Goal: Task Accomplishment & Management: Complete application form

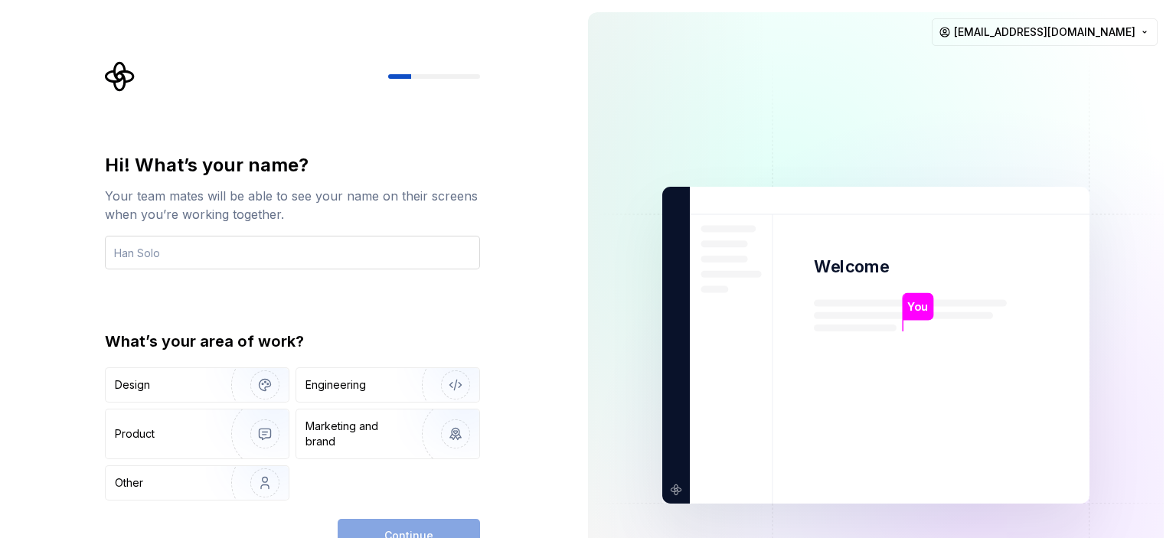
click at [410, 252] on input "text" at bounding box center [292, 253] width 375 height 34
click at [260, 374] on img "button" at bounding box center [255, 385] width 98 height 103
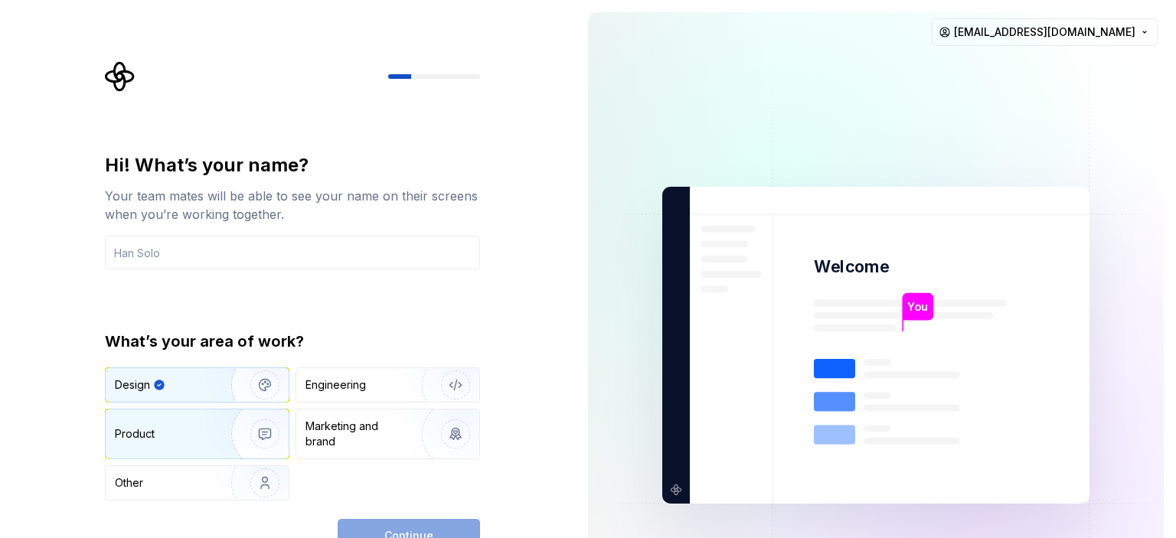
click at [232, 439] on img "button" at bounding box center [255, 434] width 98 height 103
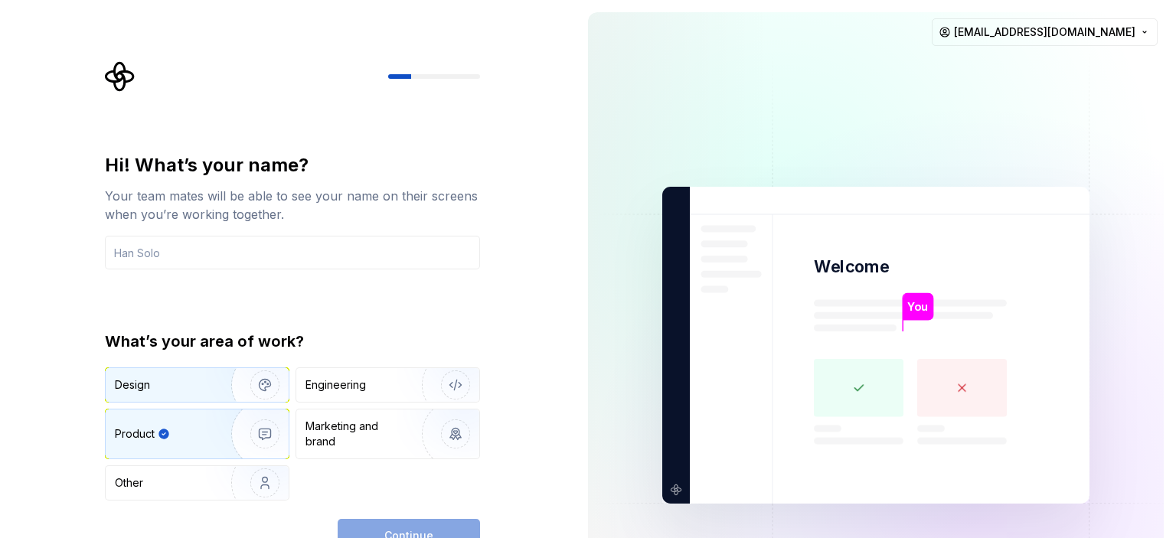
click at [255, 380] on img "button" at bounding box center [255, 385] width 98 height 103
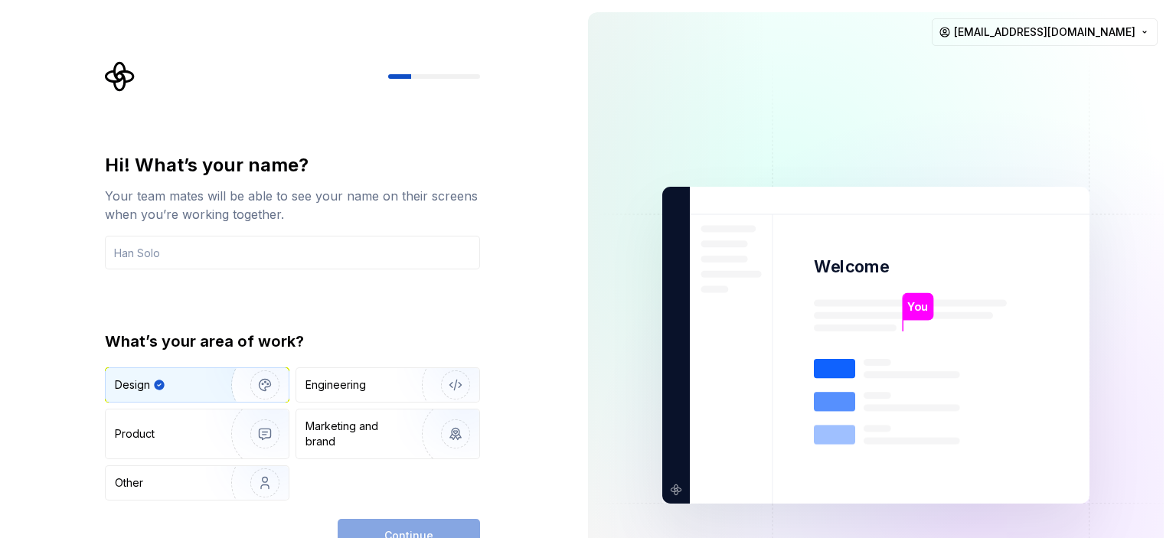
click at [382, 529] on div "Continue" at bounding box center [409, 536] width 142 height 34
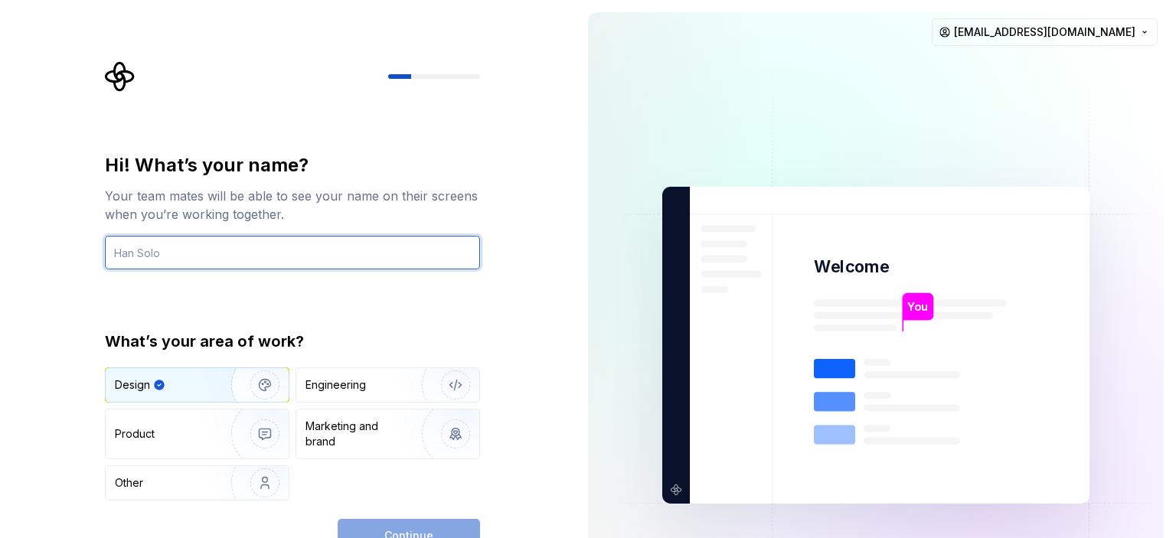
click at [372, 264] on input "text" at bounding box center [292, 253] width 375 height 34
type input "Anees"
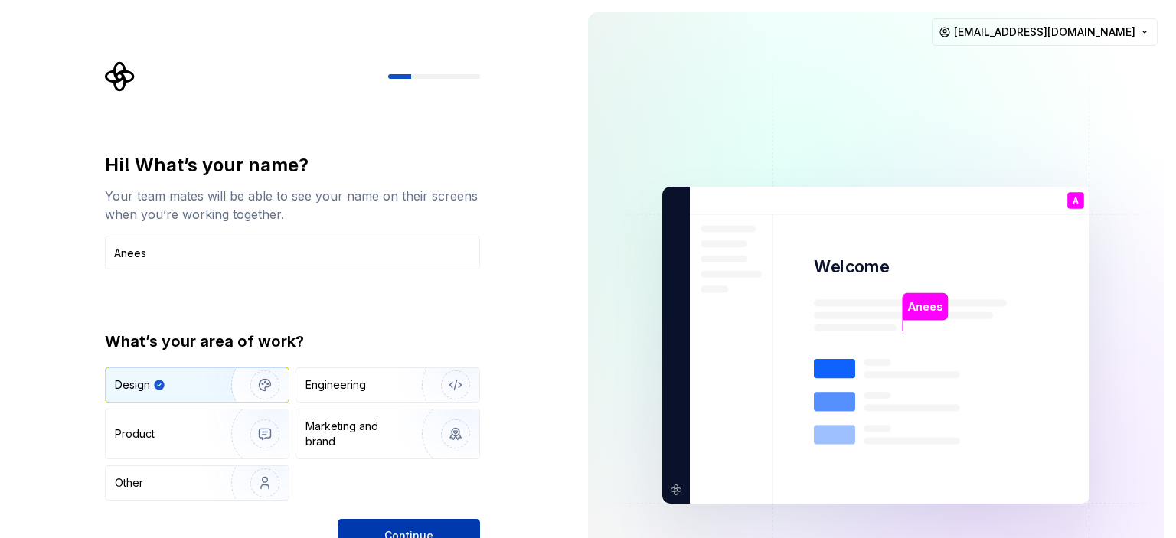
click at [410, 529] on span "Continue" at bounding box center [408, 535] width 49 height 15
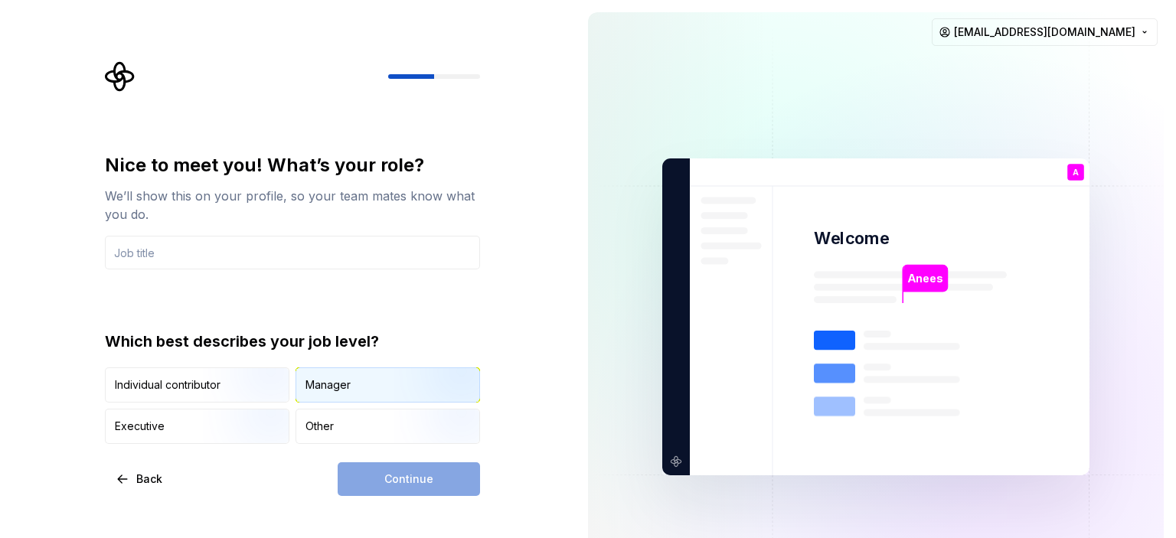
click at [325, 383] on div "Manager" at bounding box center [327, 384] width 45 height 15
click at [379, 483] on div "Continue" at bounding box center [409, 479] width 142 height 34
click at [292, 263] on input "text" at bounding box center [292, 253] width 375 height 34
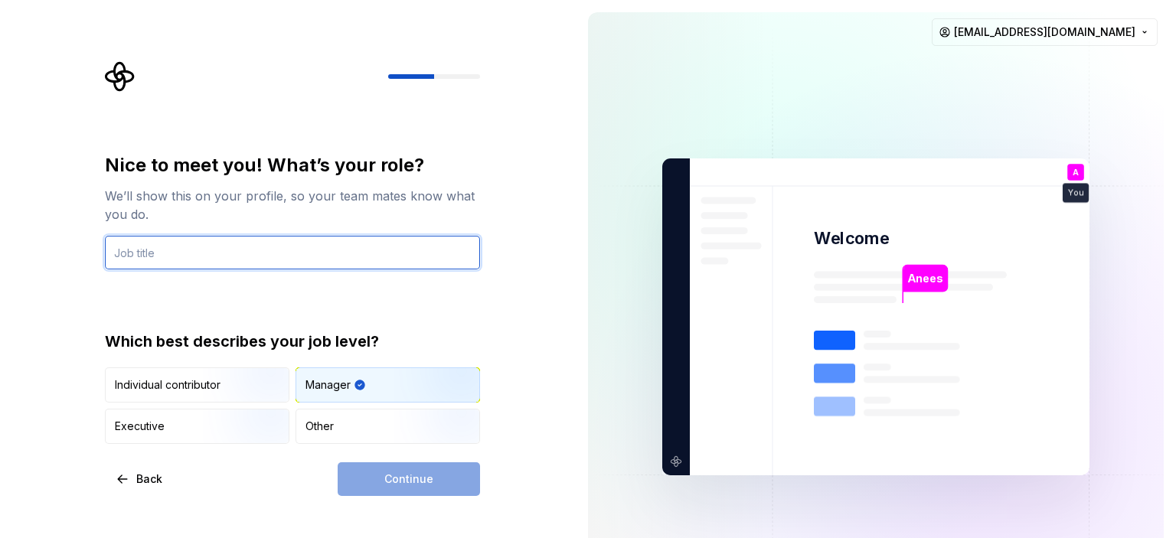
type input "Flutter Developer"
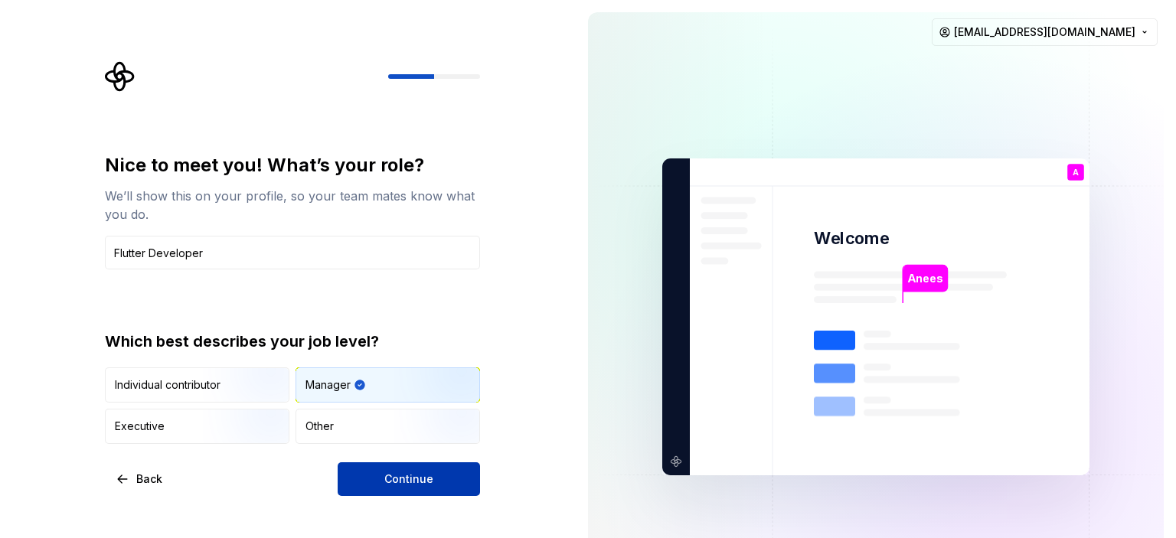
click at [377, 476] on button "Continue" at bounding box center [409, 479] width 142 height 34
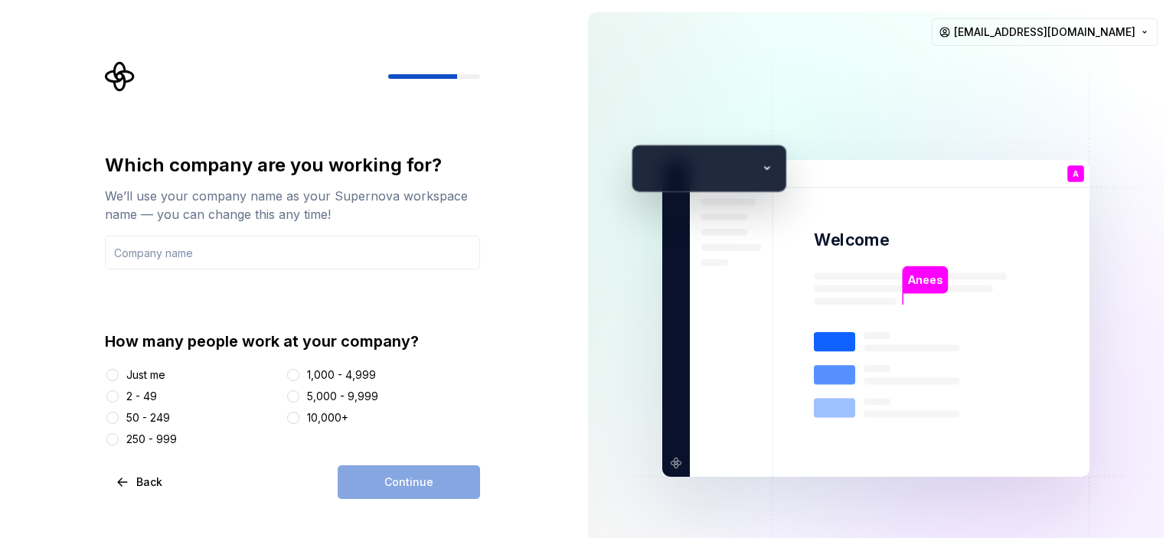
click at [113, 382] on div at bounding box center [112, 374] width 15 height 15
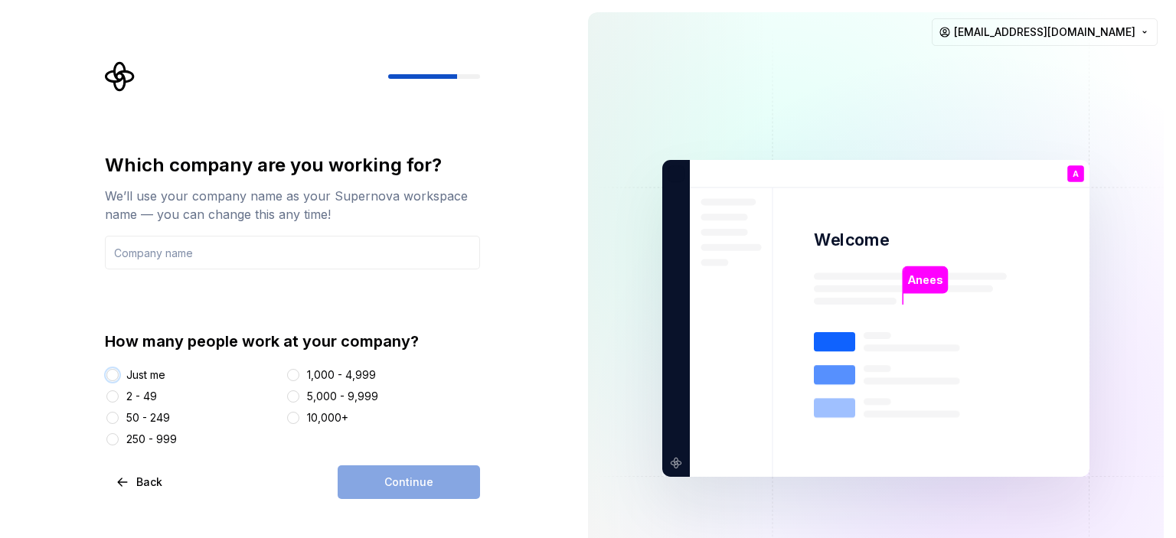
click at [116, 377] on button "Just me" at bounding box center [112, 375] width 12 height 12
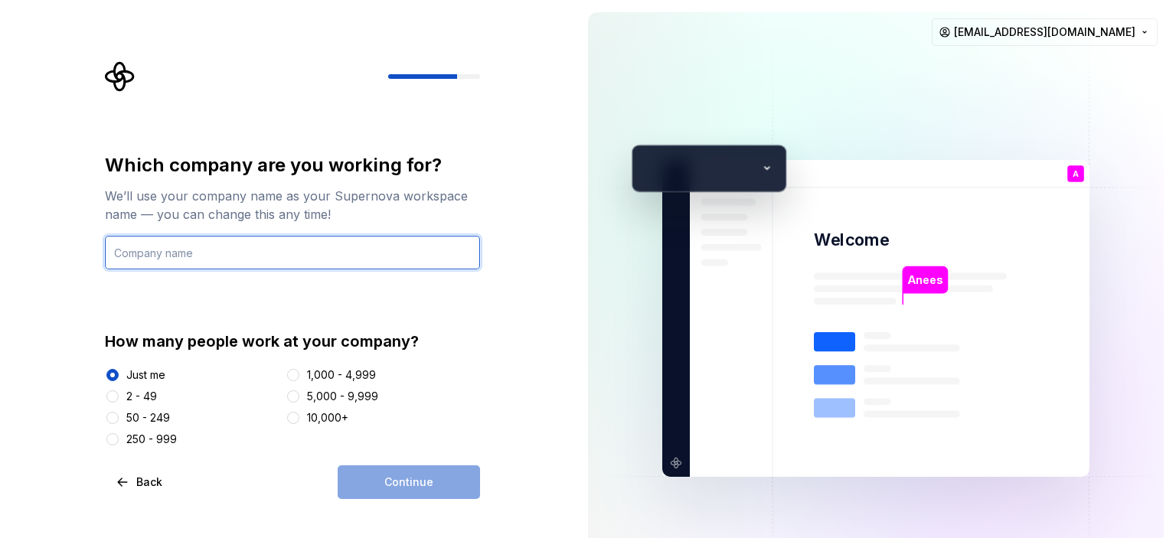
click at [230, 256] on input "text" at bounding box center [292, 253] width 375 height 34
type input "SID Technology"
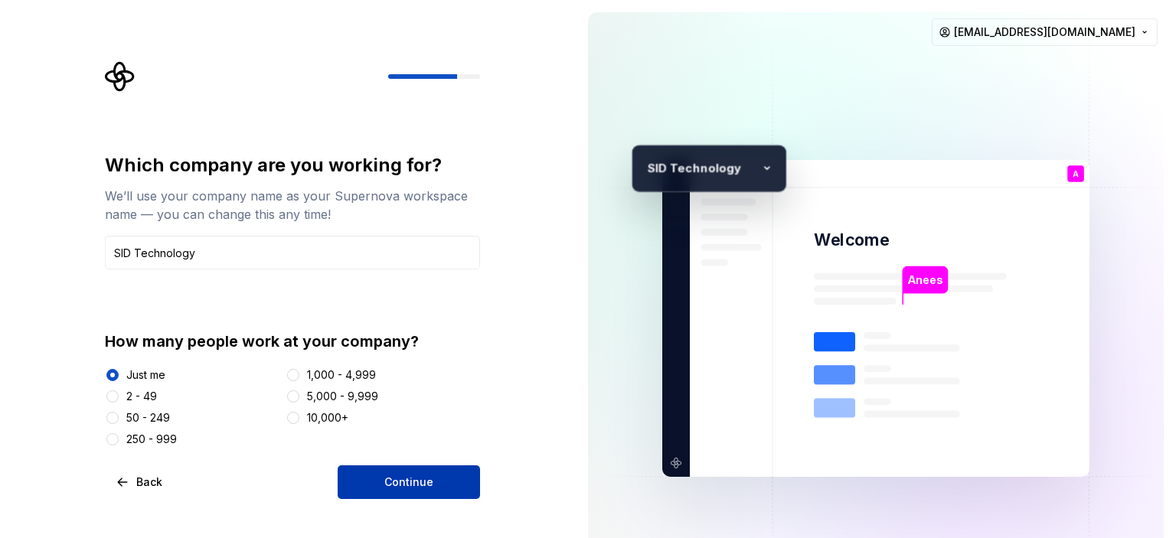
click at [393, 481] on span "Continue" at bounding box center [408, 482] width 49 height 15
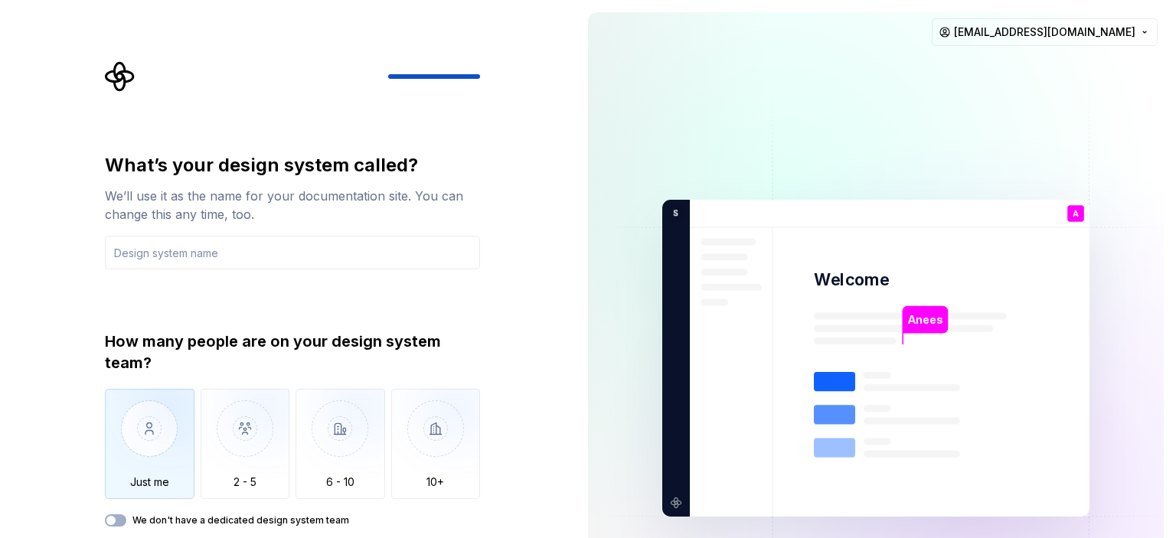
click at [165, 428] on img "button" at bounding box center [150, 440] width 90 height 103
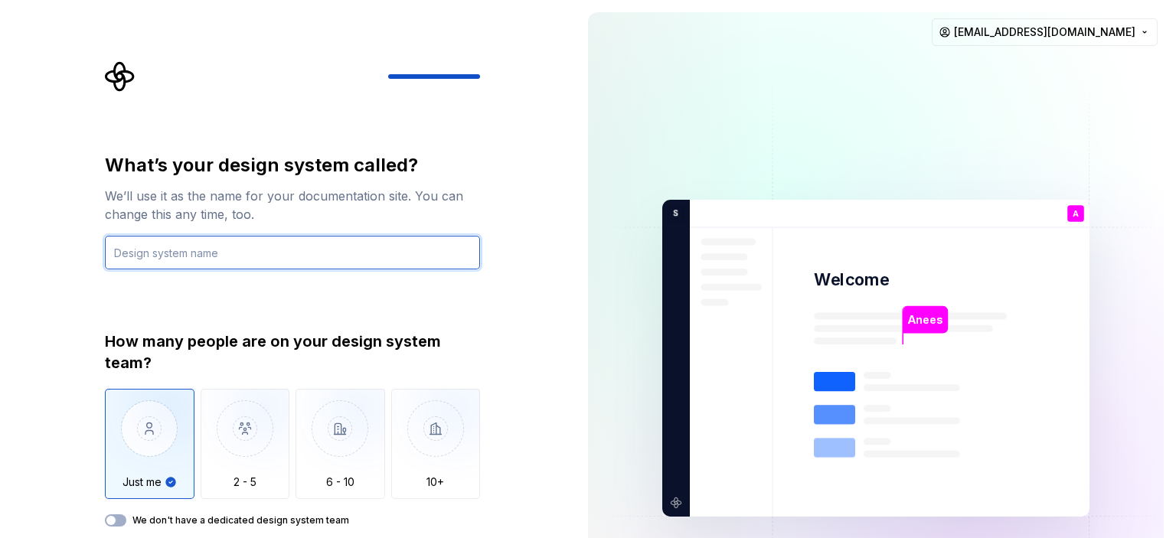
click at [245, 265] on input "text" at bounding box center [292, 253] width 375 height 34
type input "Figma"
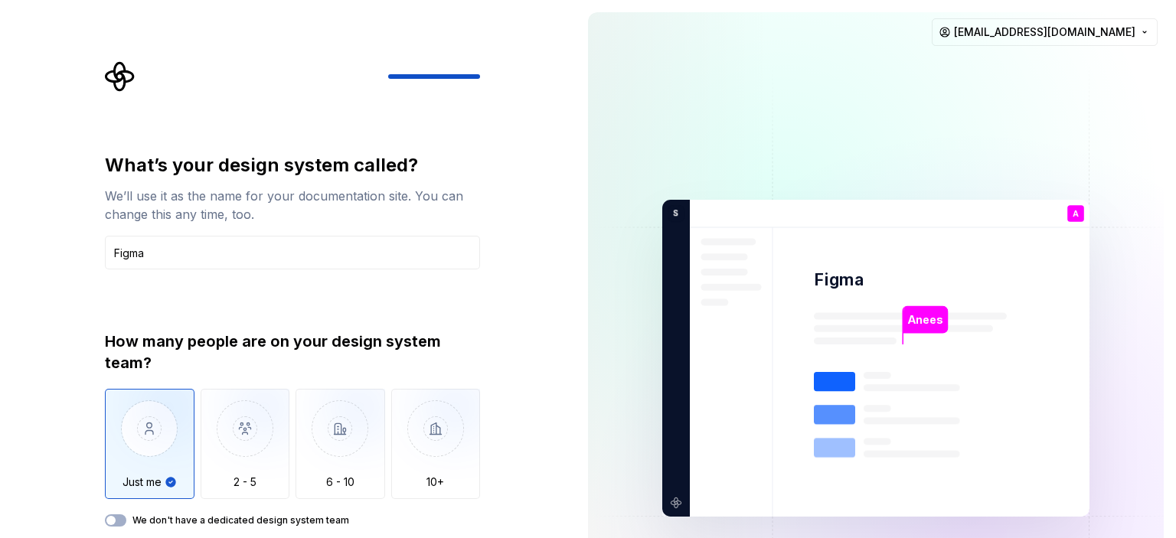
click at [171, 442] on img "button" at bounding box center [150, 440] width 90 height 103
click at [226, 437] on img "button" at bounding box center [246, 440] width 90 height 103
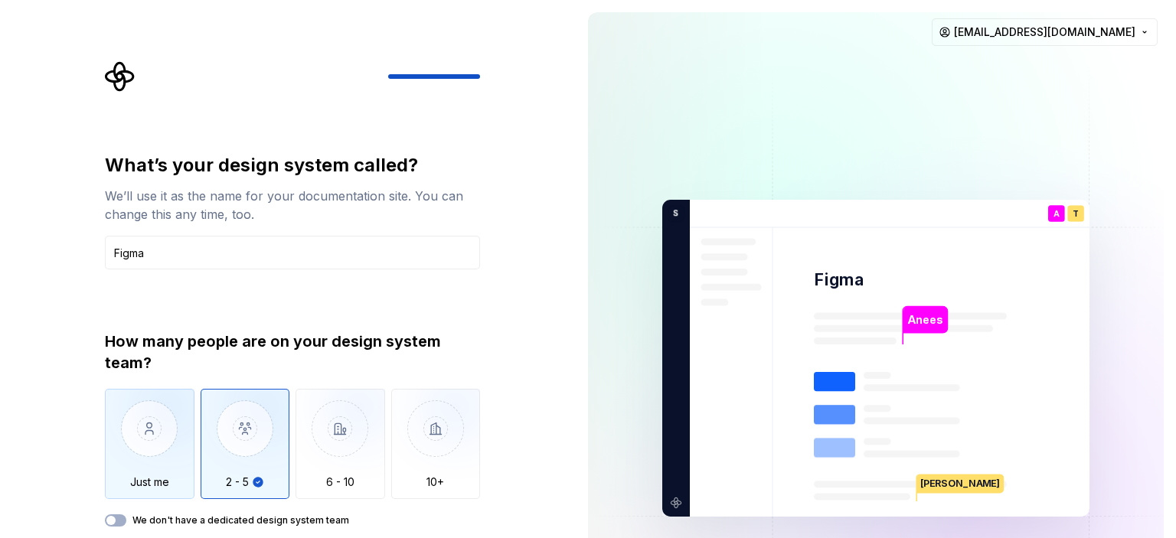
click at [138, 440] on img "button" at bounding box center [150, 440] width 90 height 103
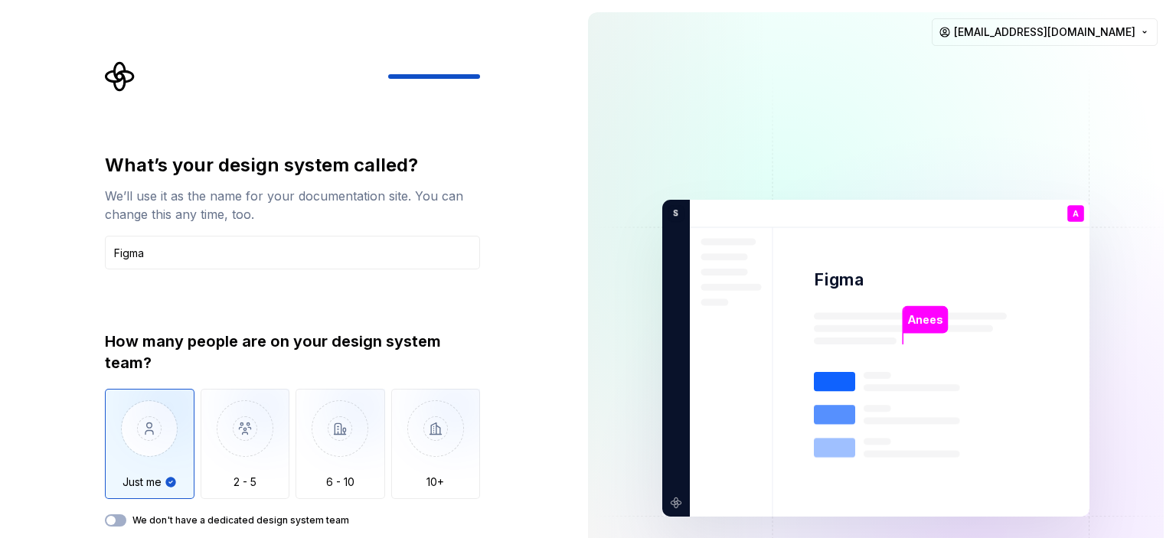
click at [126, 520] on div "We don't have a dedicated design system team" at bounding box center [292, 520] width 375 height 12
click at [122, 523] on button "We don't have a dedicated design system team" at bounding box center [115, 520] width 21 height 12
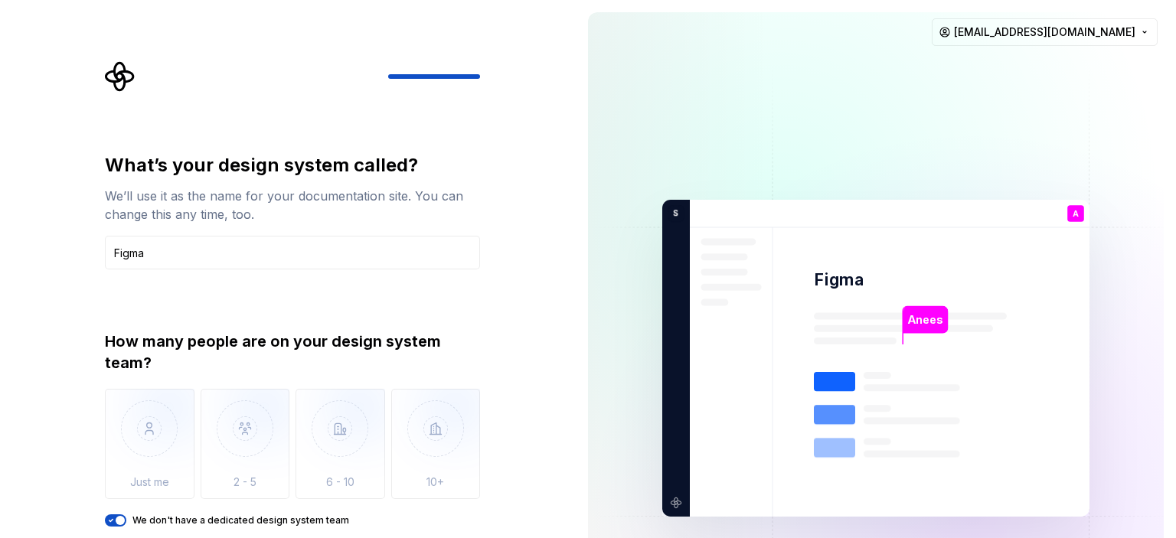
click at [109, 520] on icon "button" at bounding box center [111, 521] width 4 height 2
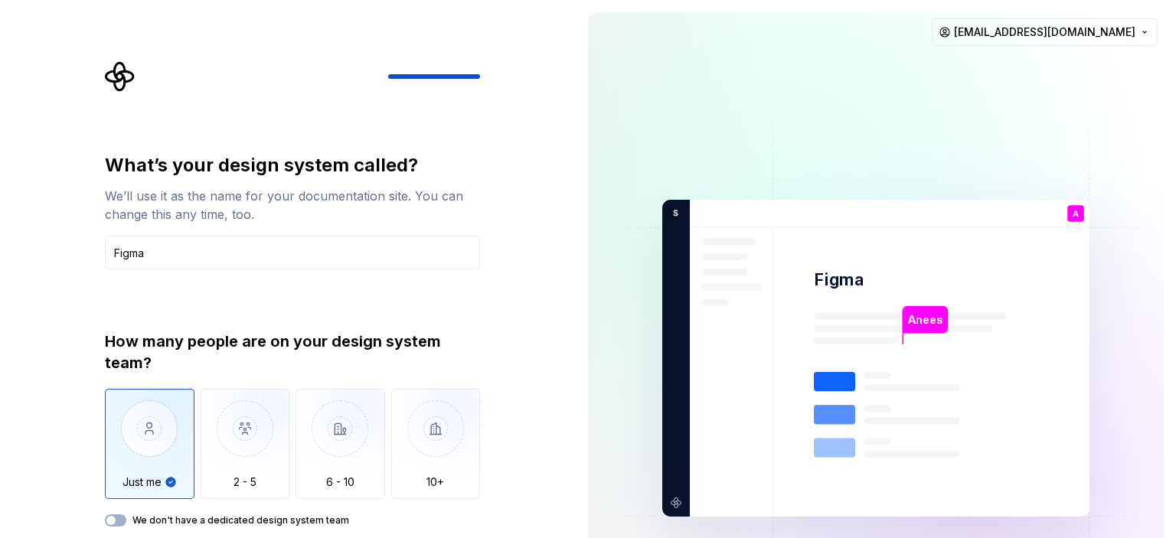
click at [148, 460] on img "button" at bounding box center [150, 440] width 90 height 103
click at [118, 517] on button "We don't have a dedicated design system team" at bounding box center [115, 520] width 21 height 12
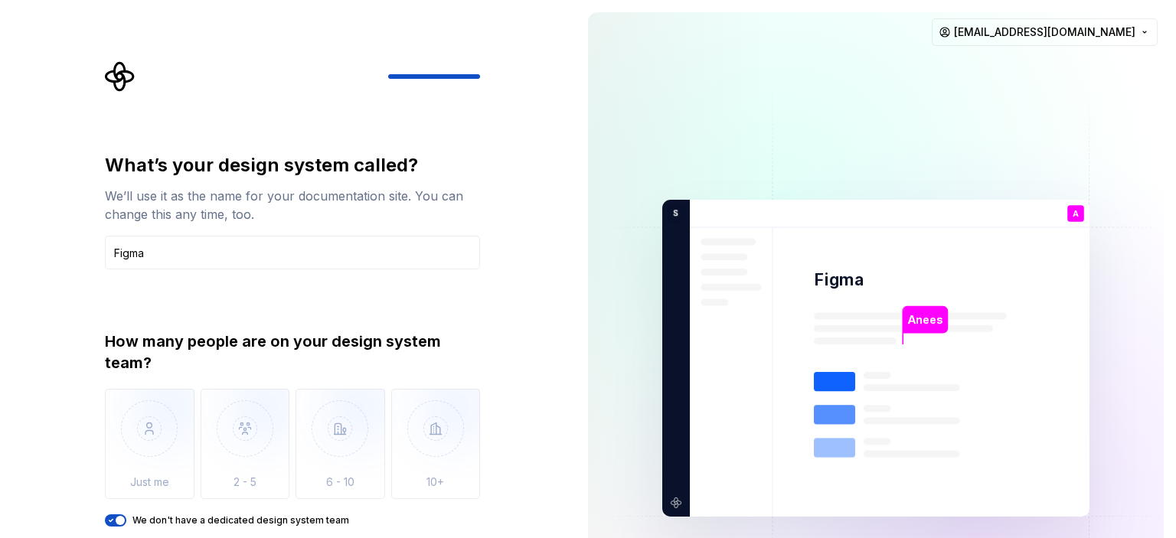
click at [103, 518] on div "What’s your design system called? We’ll use it as the name for your documentati…" at bounding box center [297, 319] width 403 height 517
click at [104, 519] on div "What’s your design system called? We’ll use it as the name for your documentati…" at bounding box center [297, 319] width 403 height 517
click at [116, 517] on span "button" at bounding box center [120, 520] width 9 height 9
